Goal: Task Accomplishment & Management: Use online tool/utility

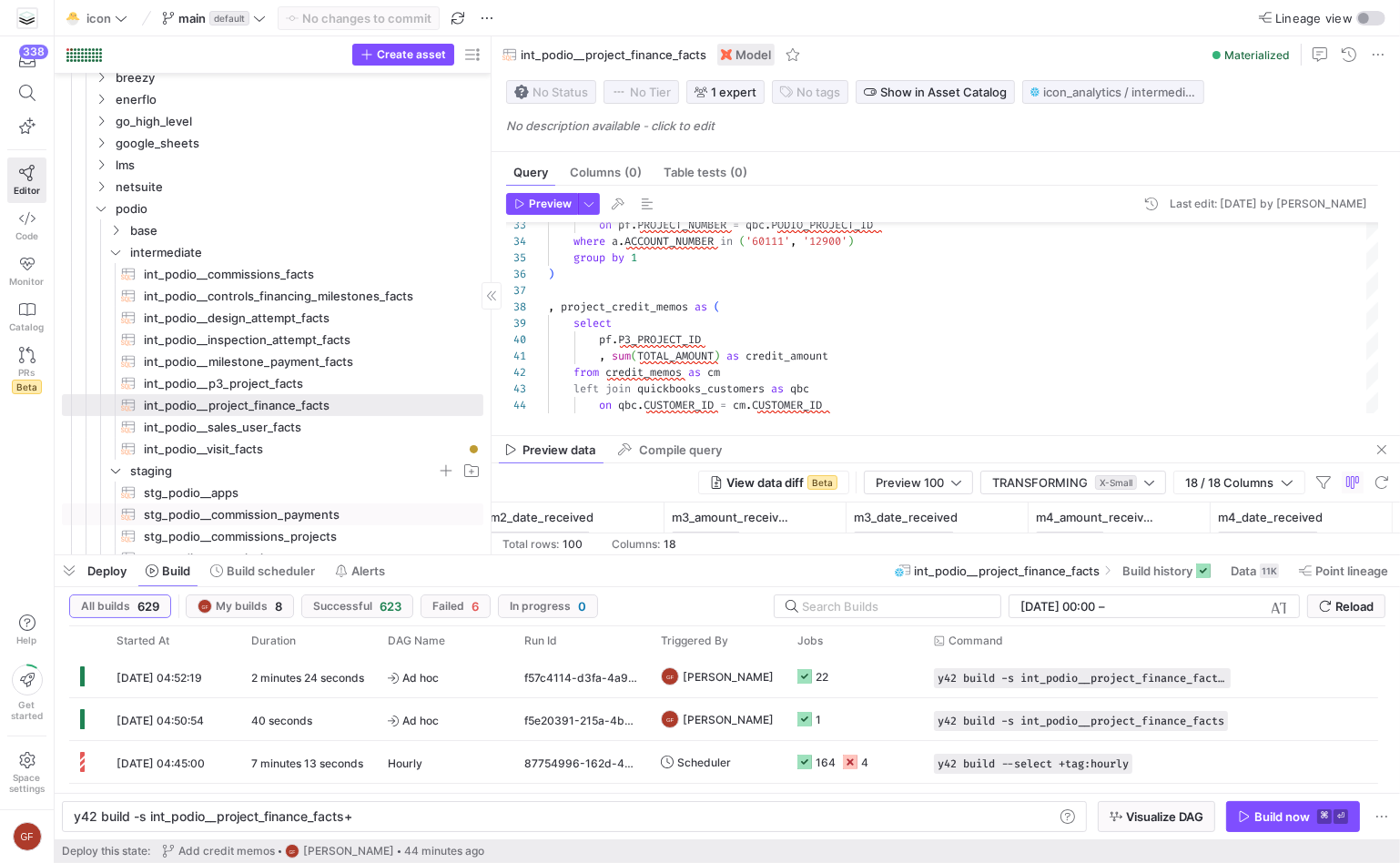
scroll to position [362, 0]
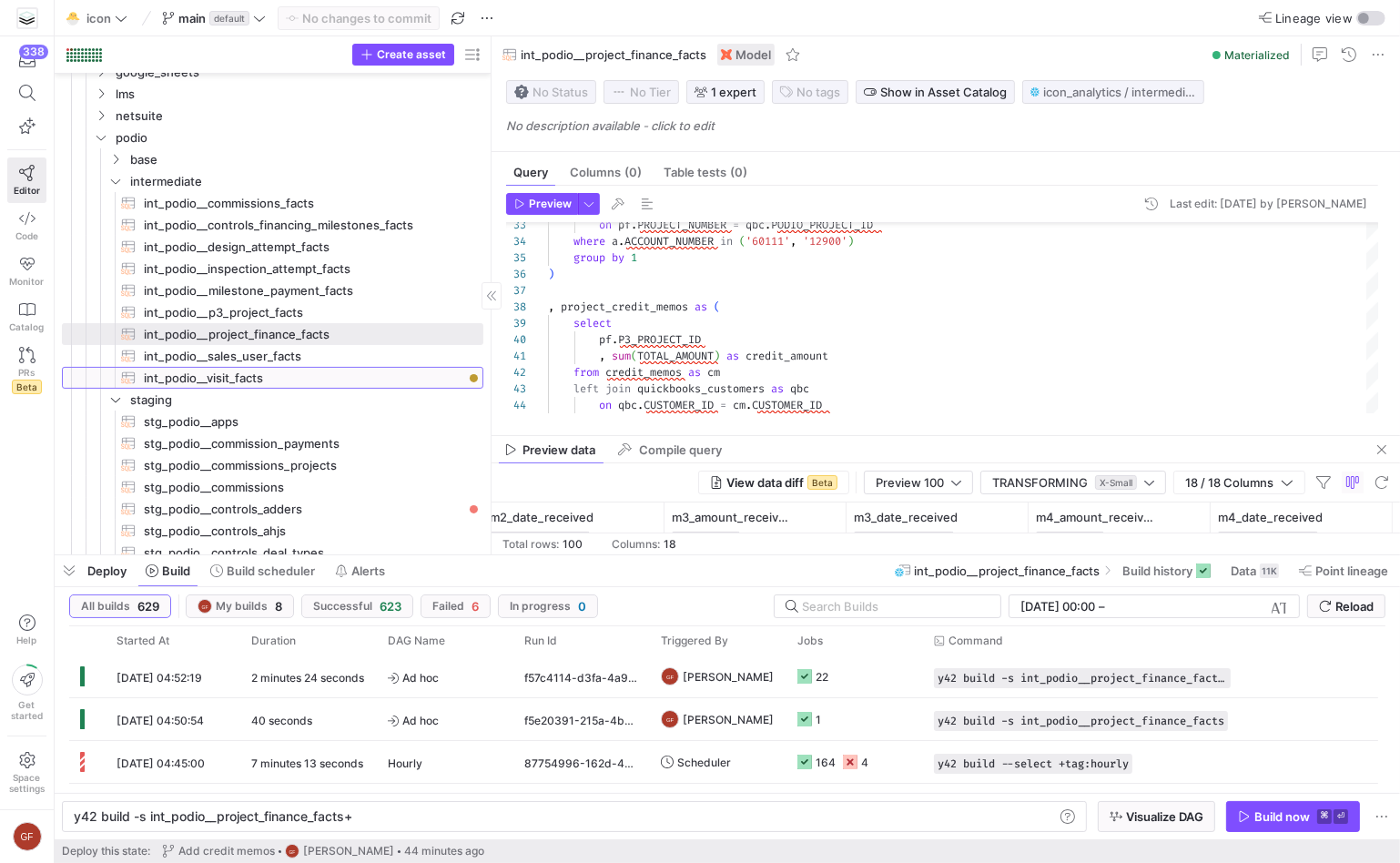
click at [251, 369] on span "int_podio__visit_facts​​​​​​​​​​" at bounding box center [302, 377] width 318 height 21
type textarea "with visits as (select * from {{ ref('stg_podio__p3_visits') }}) , final as ( s…"
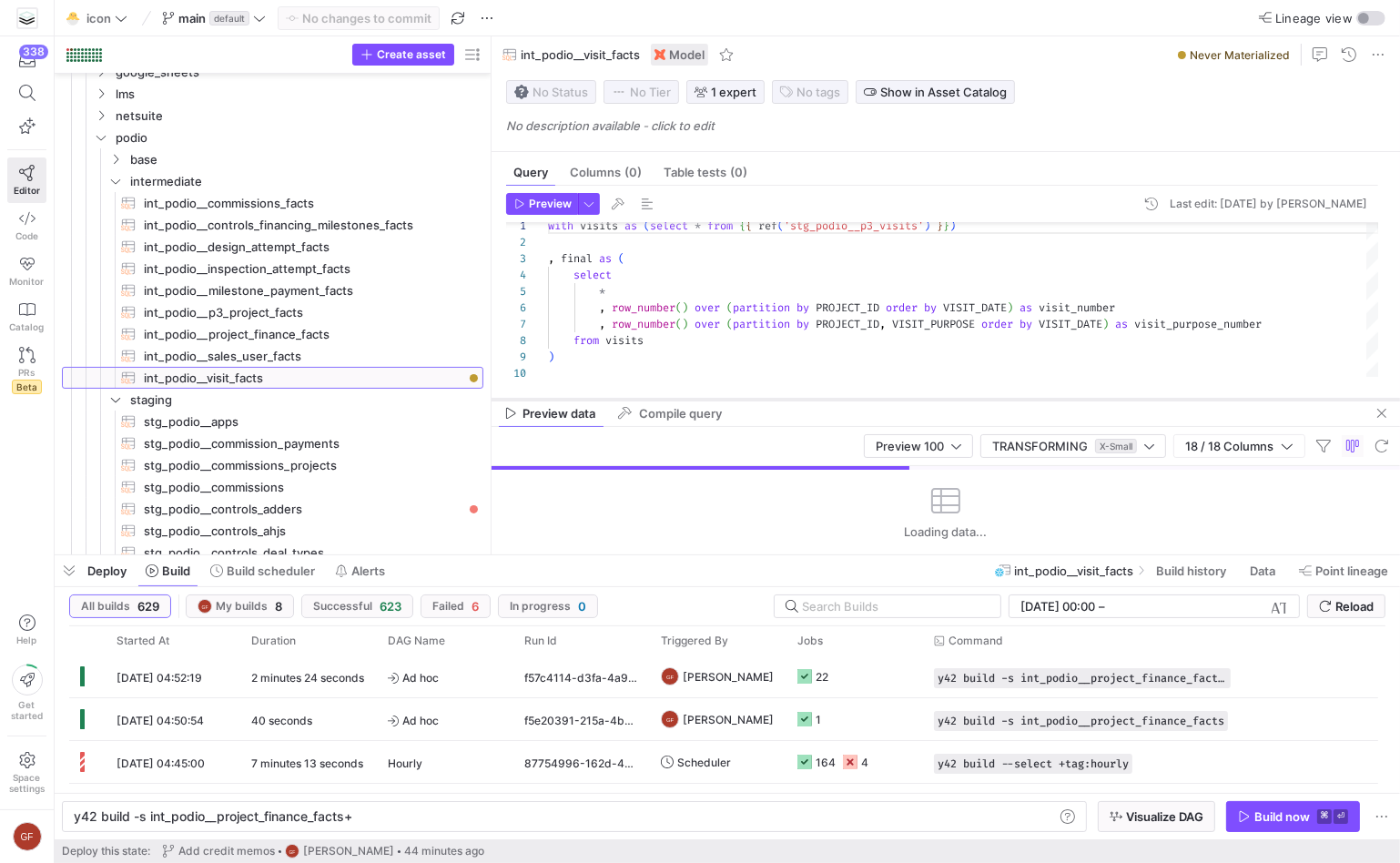
drag, startPoint x: 838, startPoint y: 437, endPoint x: 838, endPoint y: 401, distance: 36.0
click at [838, 401] on div at bounding box center [945, 399] width 908 height 7
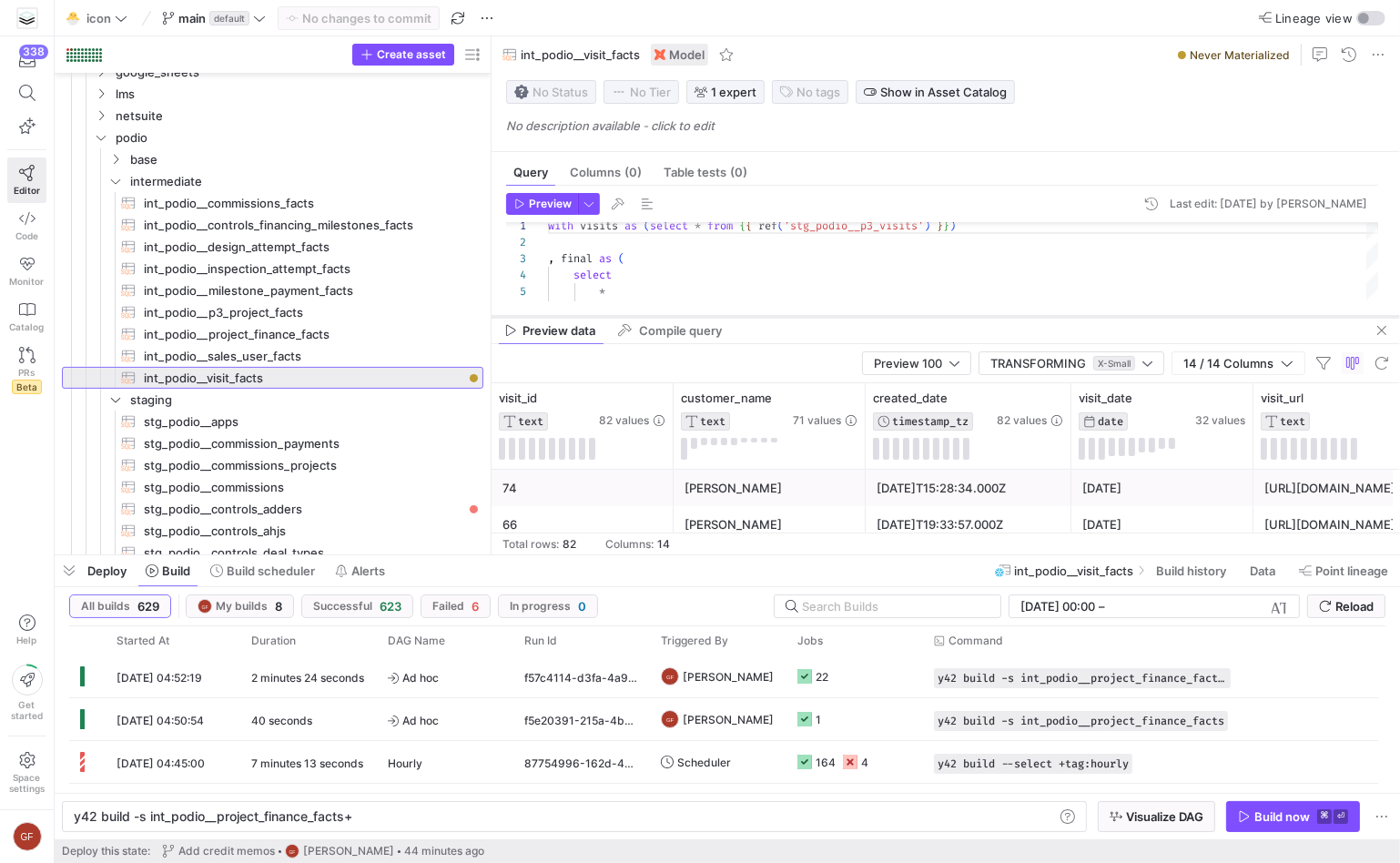
drag, startPoint x: 839, startPoint y: 400, endPoint x: 835, endPoint y: 317, distance: 83.1
click at [835, 317] on div at bounding box center [945, 316] width 908 height 7
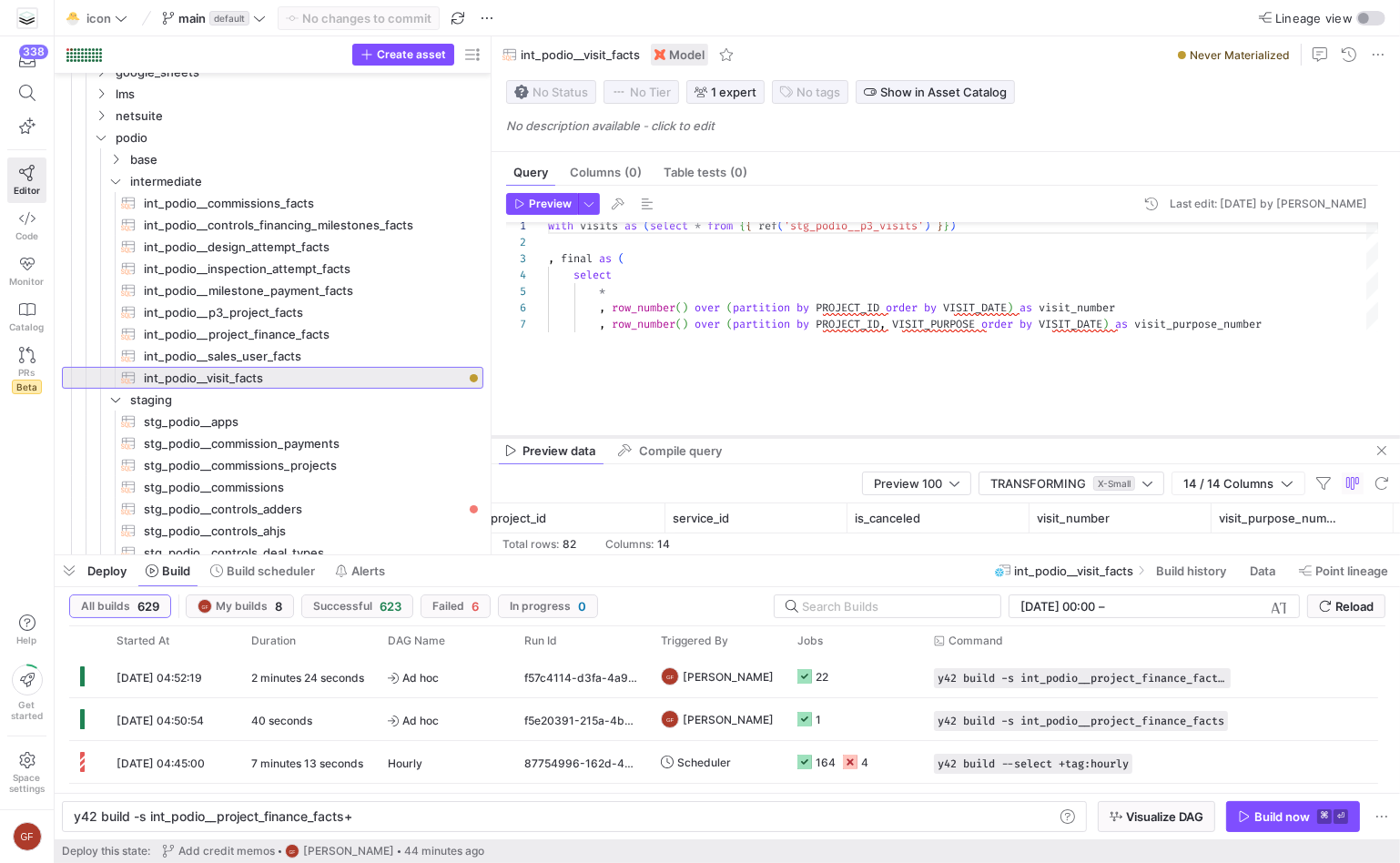
drag, startPoint x: 788, startPoint y: 317, endPoint x: 771, endPoint y: 433, distance: 117.2
click at [771, 433] on div at bounding box center [945, 436] width 908 height 7
